Goal: Find specific page/section: Find specific page/section

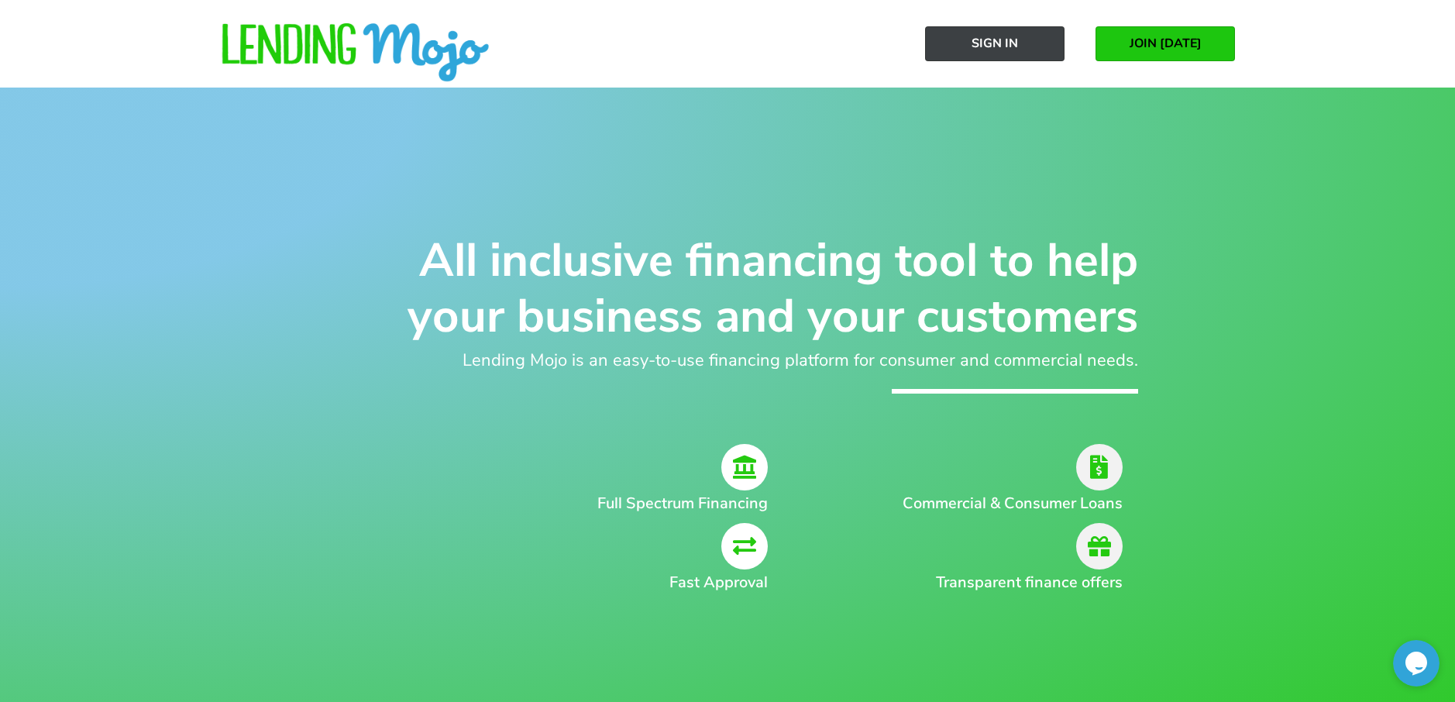
click at [1010, 37] on span "Sign In" at bounding box center [994, 43] width 46 height 14
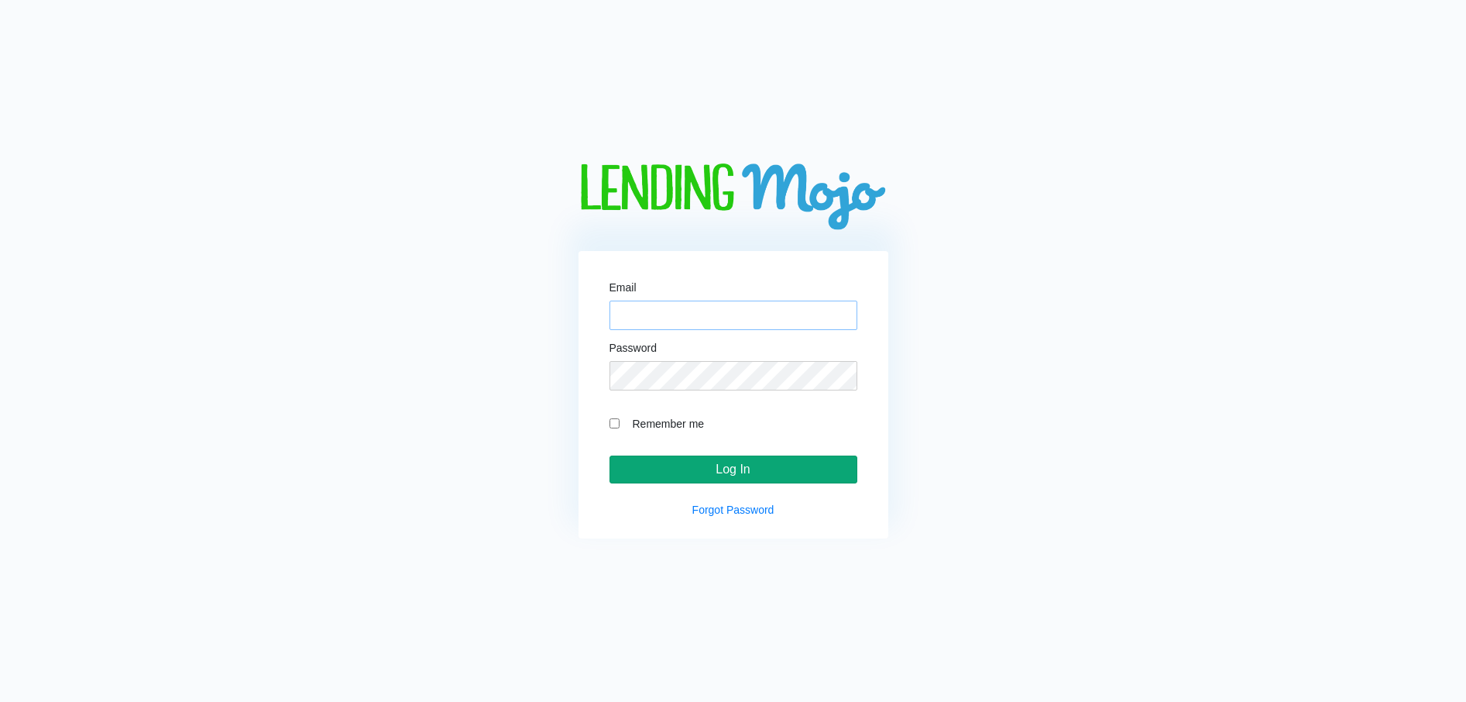
type input "[EMAIL_ADDRESS][DOMAIN_NAME]"
click at [756, 472] on input "Log In" at bounding box center [734, 469] width 248 height 28
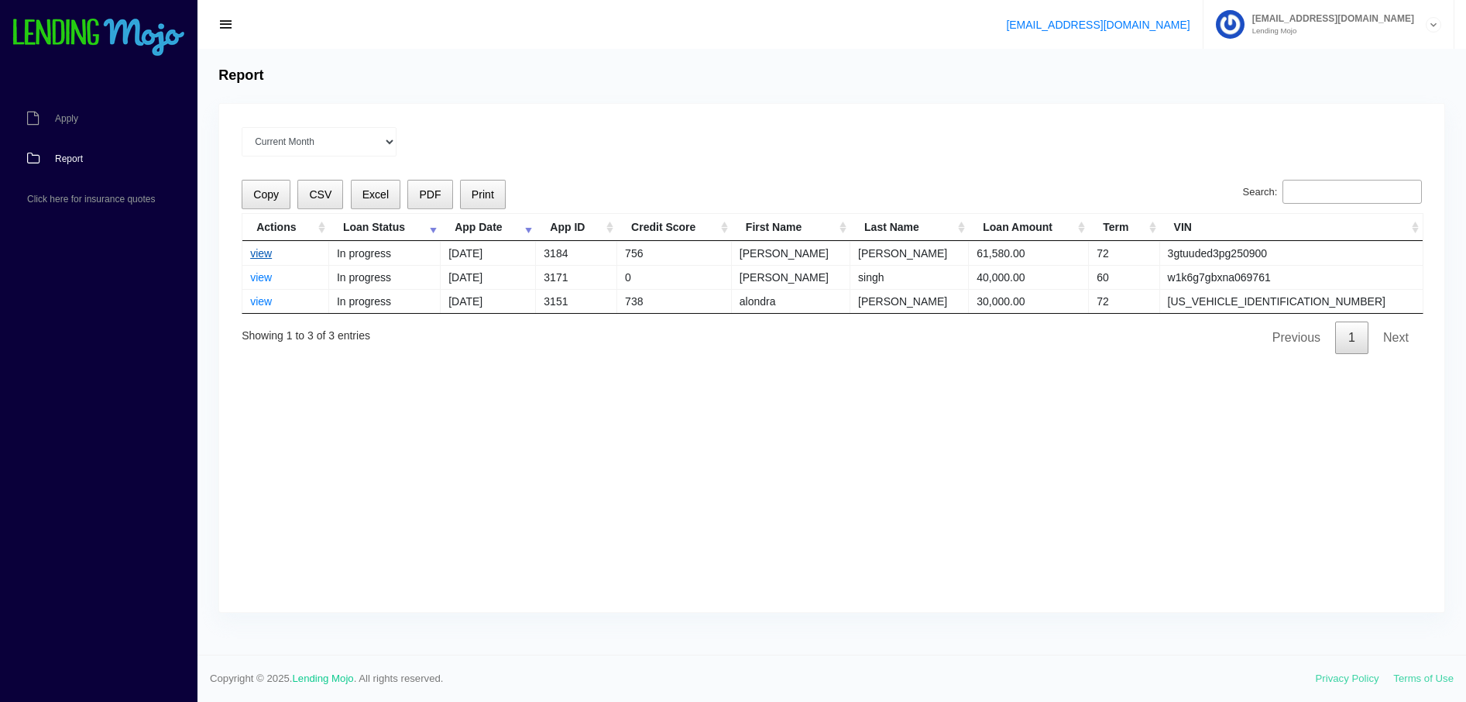
click at [263, 256] on link "view" at bounding box center [261, 253] width 22 height 12
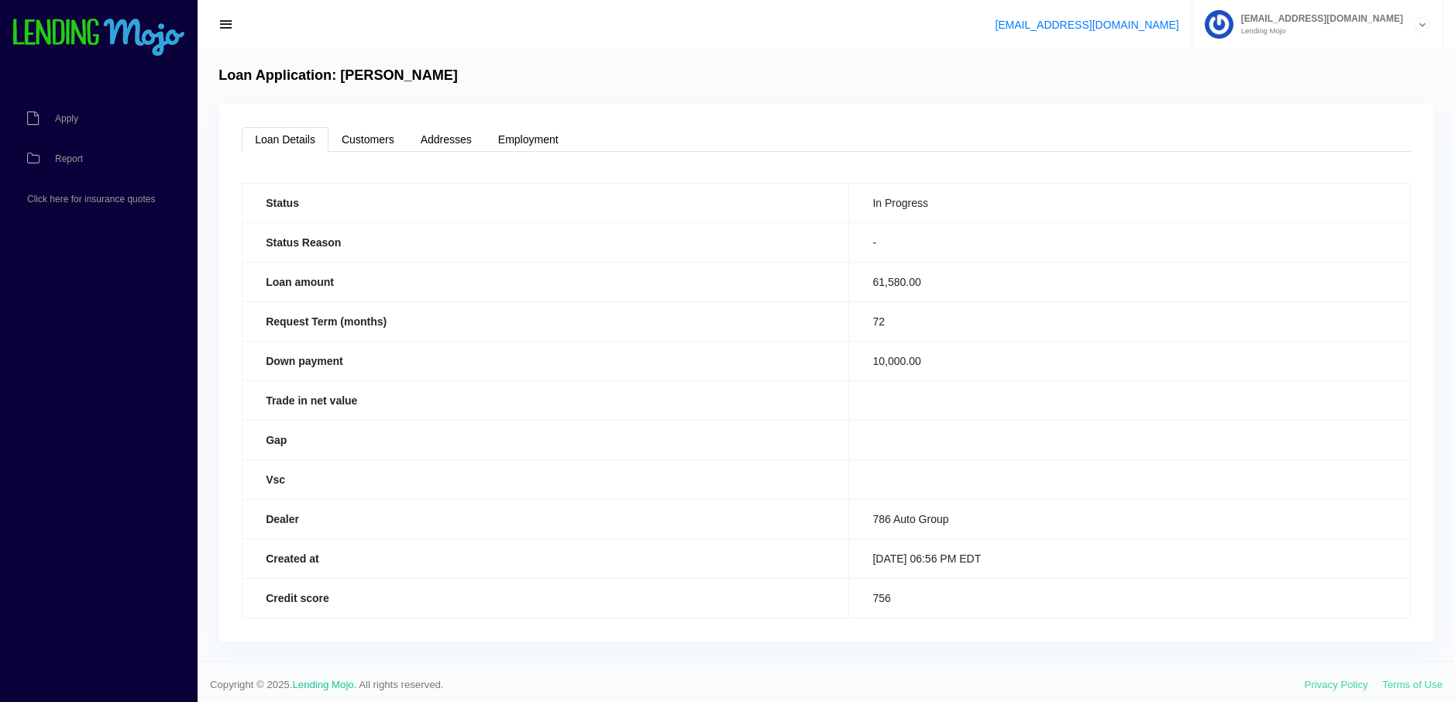
scroll to position [6, 0]
